Goal: Task Accomplishment & Management: Manage account settings

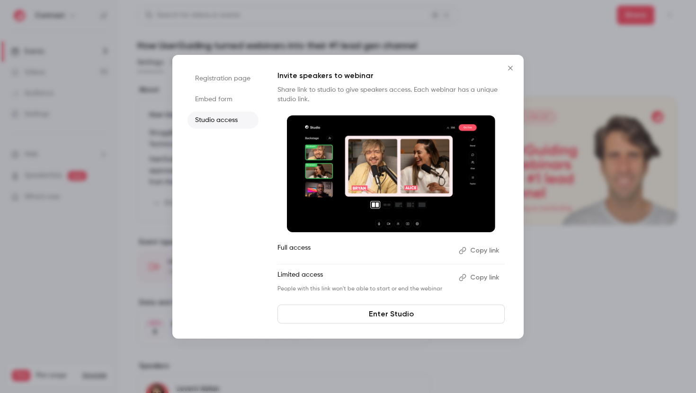
click at [584, 53] on div at bounding box center [348, 196] width 696 height 393
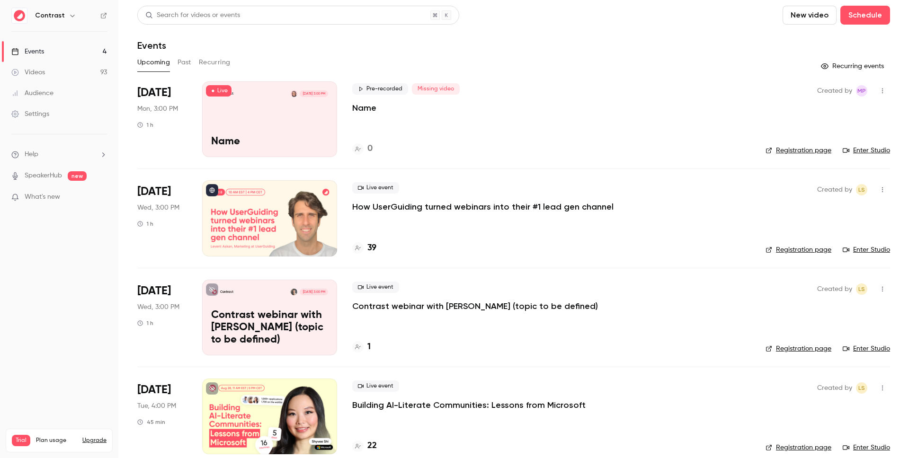
drag, startPoint x: 28, startPoint y: 118, endPoint x: 37, endPoint y: 124, distance: 10.9
click at [28, 118] on div "Settings" at bounding box center [30, 113] width 38 height 9
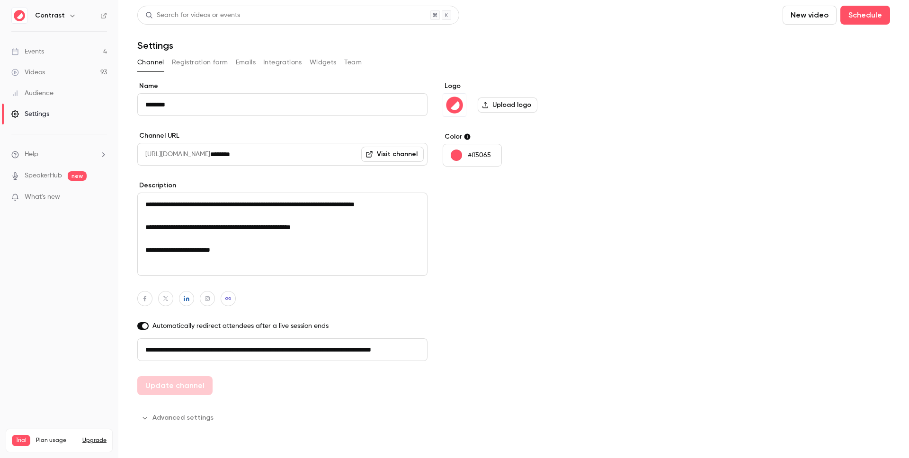
scroll to position [0, 53]
click at [186, 417] on button "Advanced settings" at bounding box center [178, 417] width 82 height 15
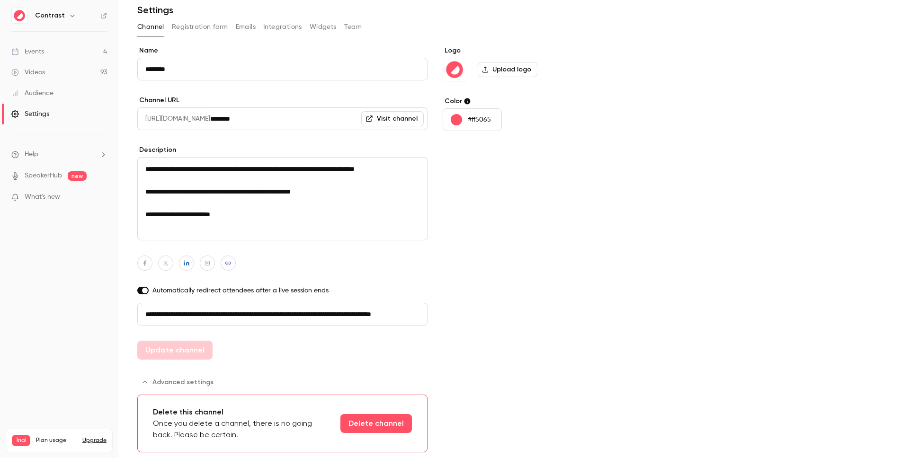
scroll to position [0, 0]
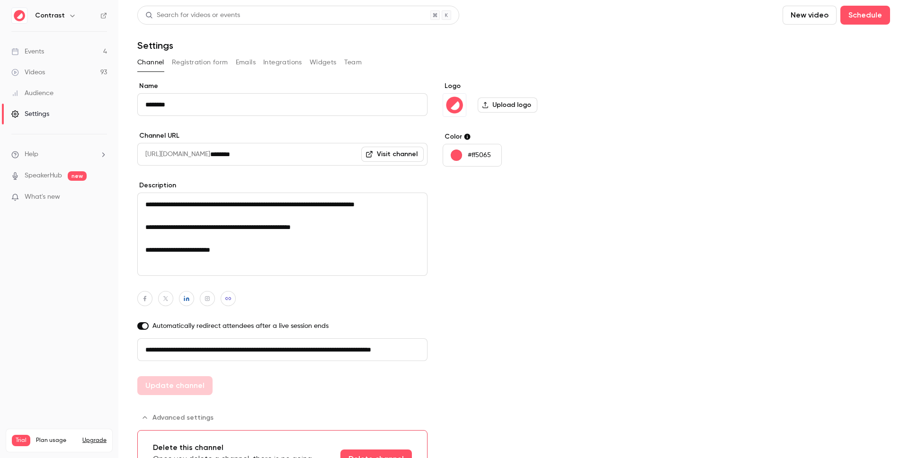
click at [315, 61] on button "Widgets" at bounding box center [323, 62] width 27 height 15
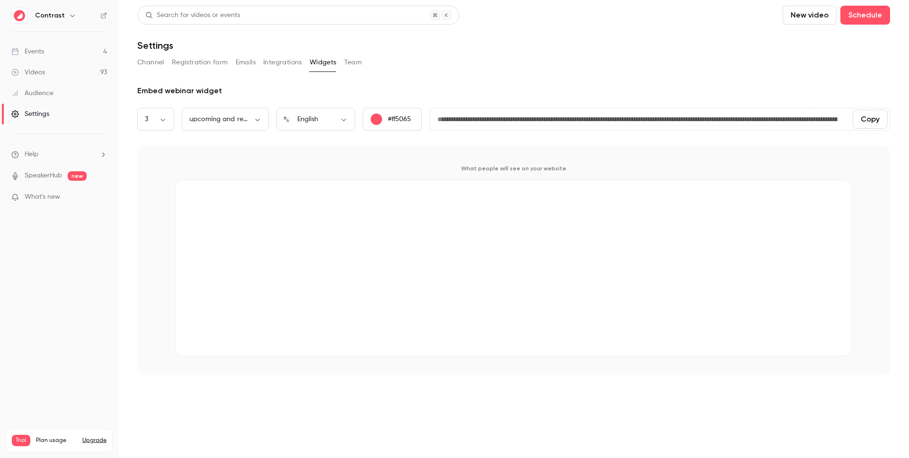
click at [277, 62] on button "Integrations" at bounding box center [282, 62] width 39 height 15
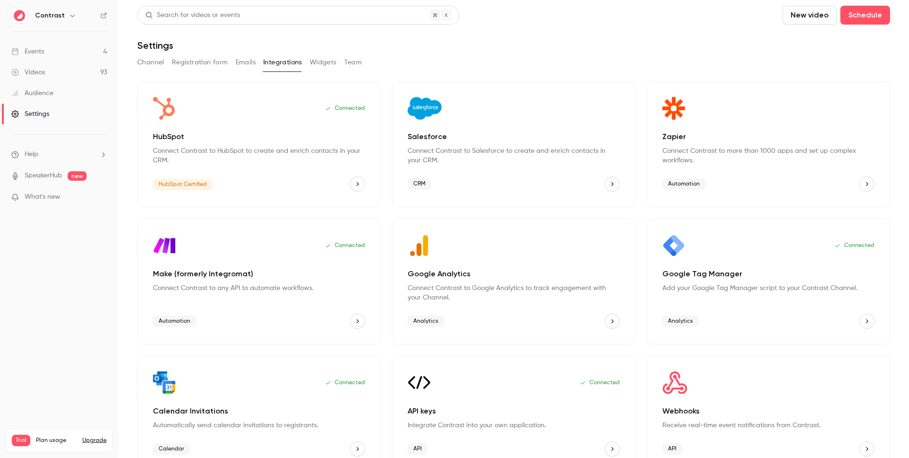
click at [255, 63] on div "Channel Registration form Emails Integrations Widgets Team" at bounding box center [513, 62] width 752 height 15
click at [248, 63] on button "Emails" at bounding box center [246, 62] width 20 height 15
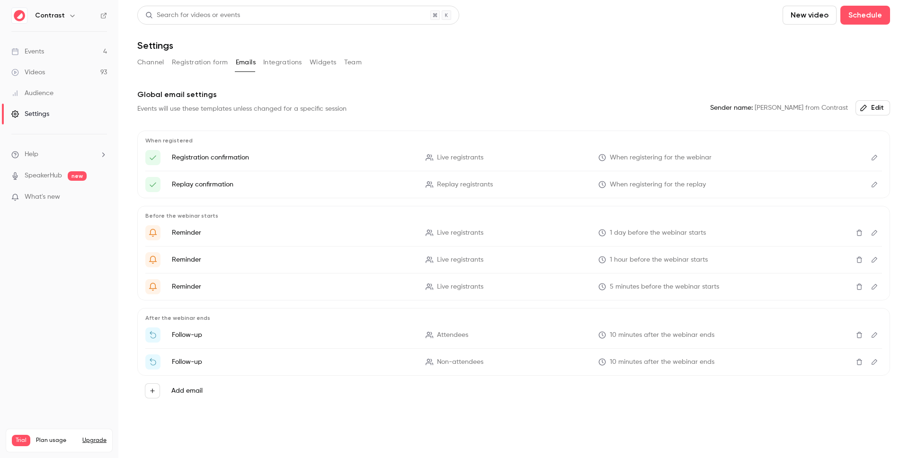
click at [159, 66] on button "Channel" at bounding box center [150, 62] width 27 height 15
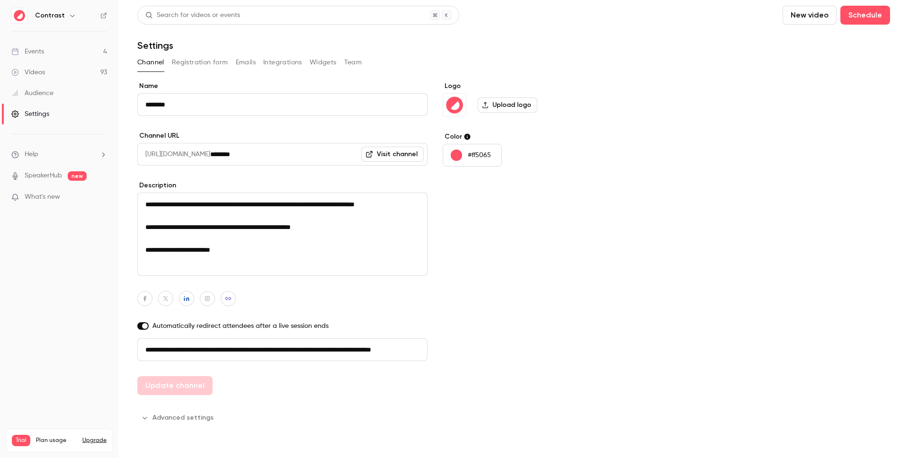
scroll to position [0, 53]
click at [549, 377] on div "Logo Upload logo Color #ff5065" at bounding box center [515, 238] width 145 height 314
